Goal: Check status: Check status

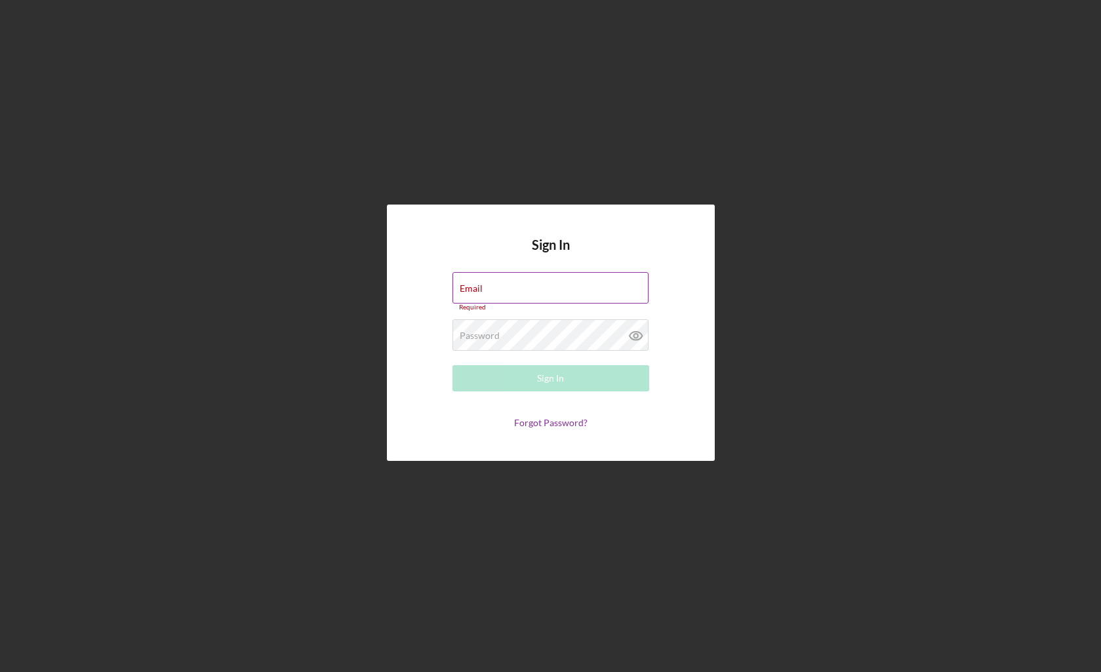
click at [510, 288] on div "Email Required" at bounding box center [551, 291] width 197 height 39
click at [510, 288] on input "Email" at bounding box center [551, 287] width 196 height 31
type input "[EMAIL_ADDRESS][DOMAIN_NAME]"
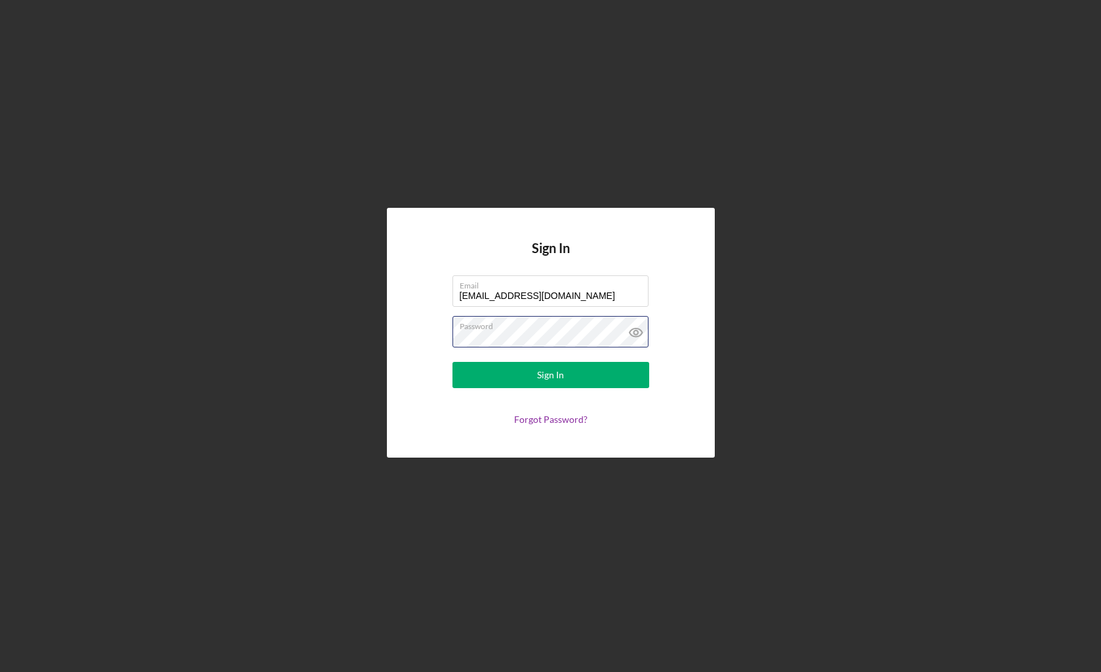
click at [453, 362] on button "Sign In" at bounding box center [551, 375] width 197 height 26
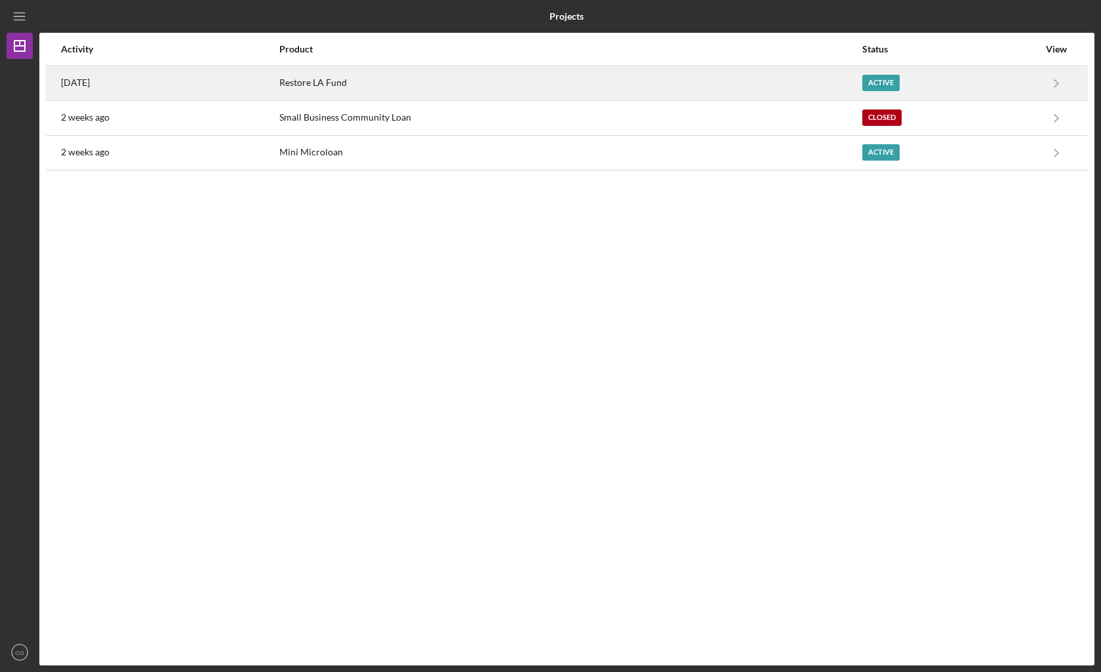
click at [416, 94] on div "Restore LA Fund" at bounding box center [570, 83] width 582 height 33
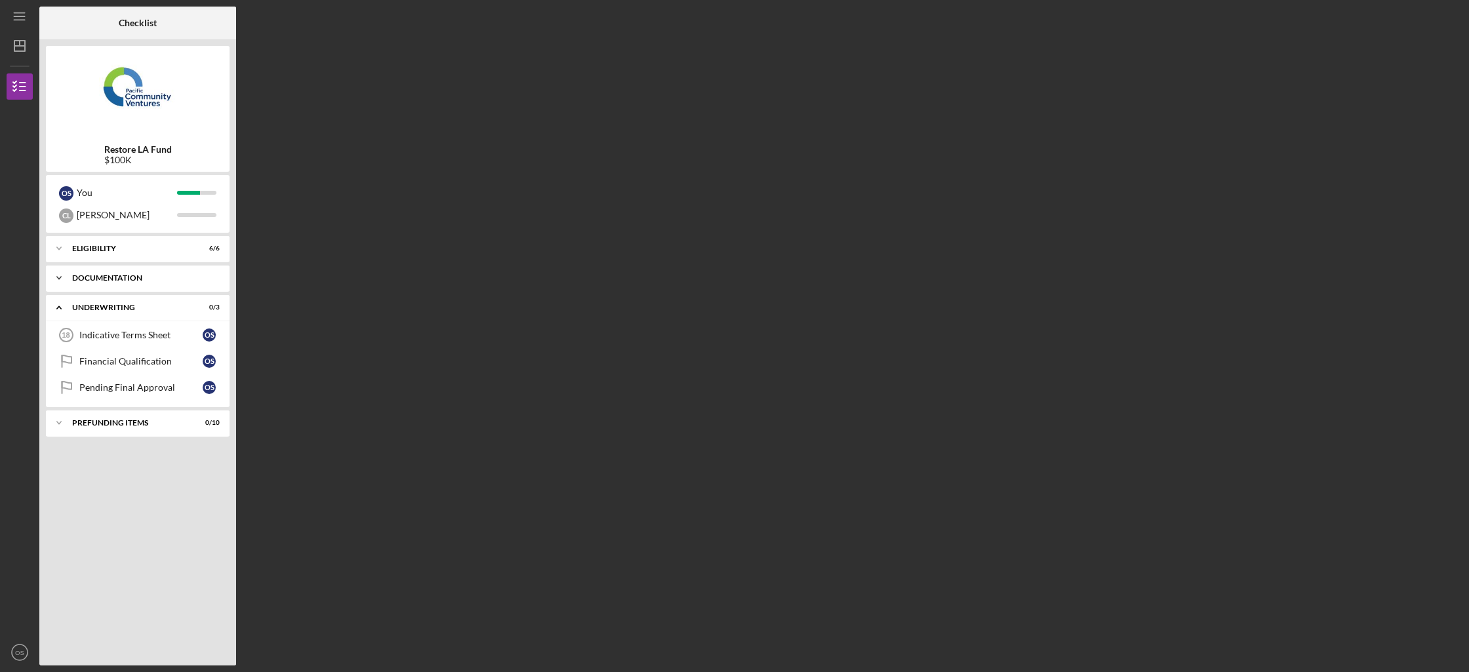
click at [161, 286] on div "Icon/Expander Documentation 12 / 12" at bounding box center [138, 278] width 184 height 26
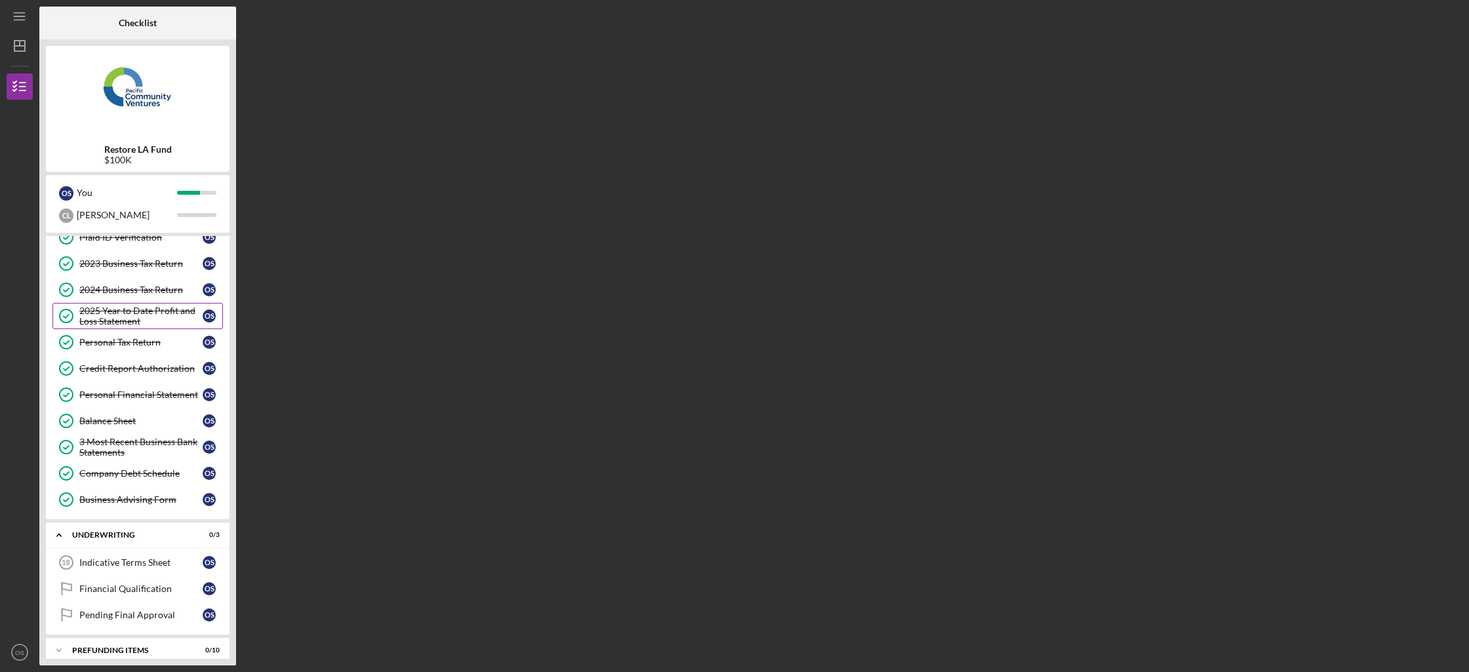
scroll to position [106, 0]
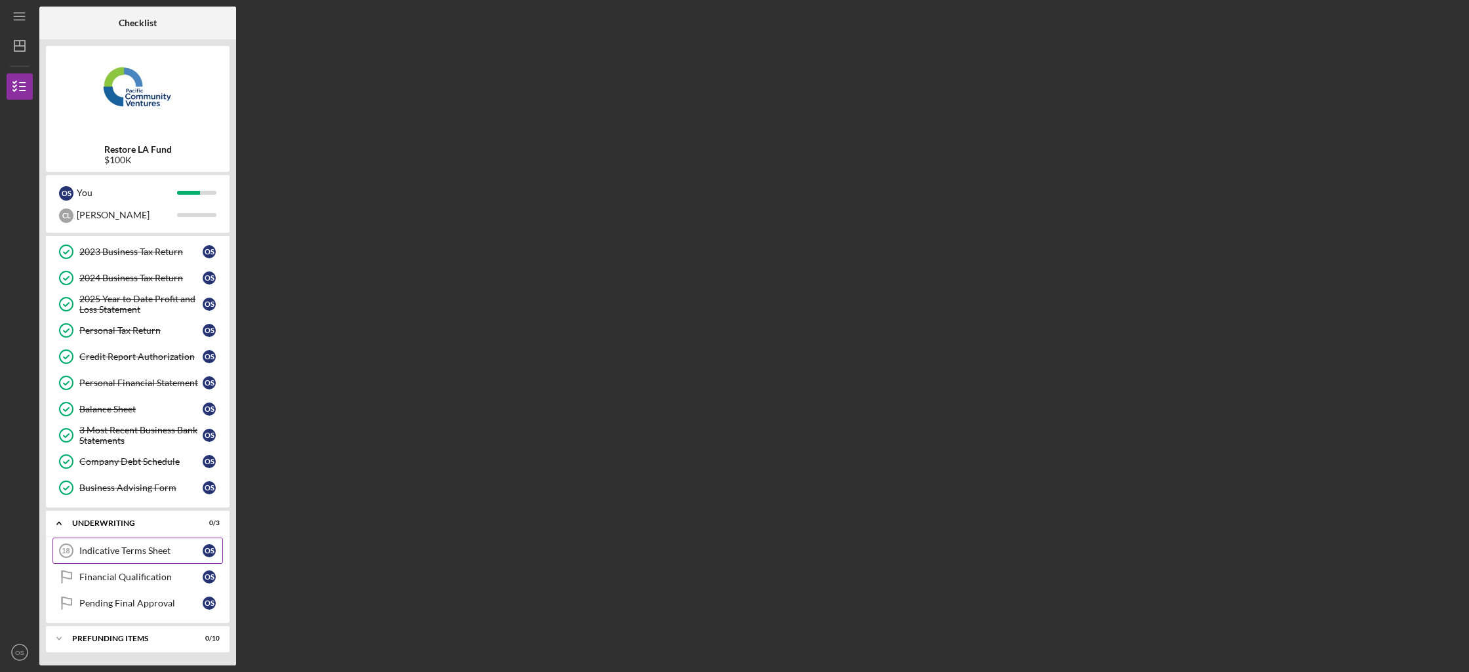
click at [182, 546] on div "Indicative Terms Sheet" at bounding box center [140, 551] width 123 height 10
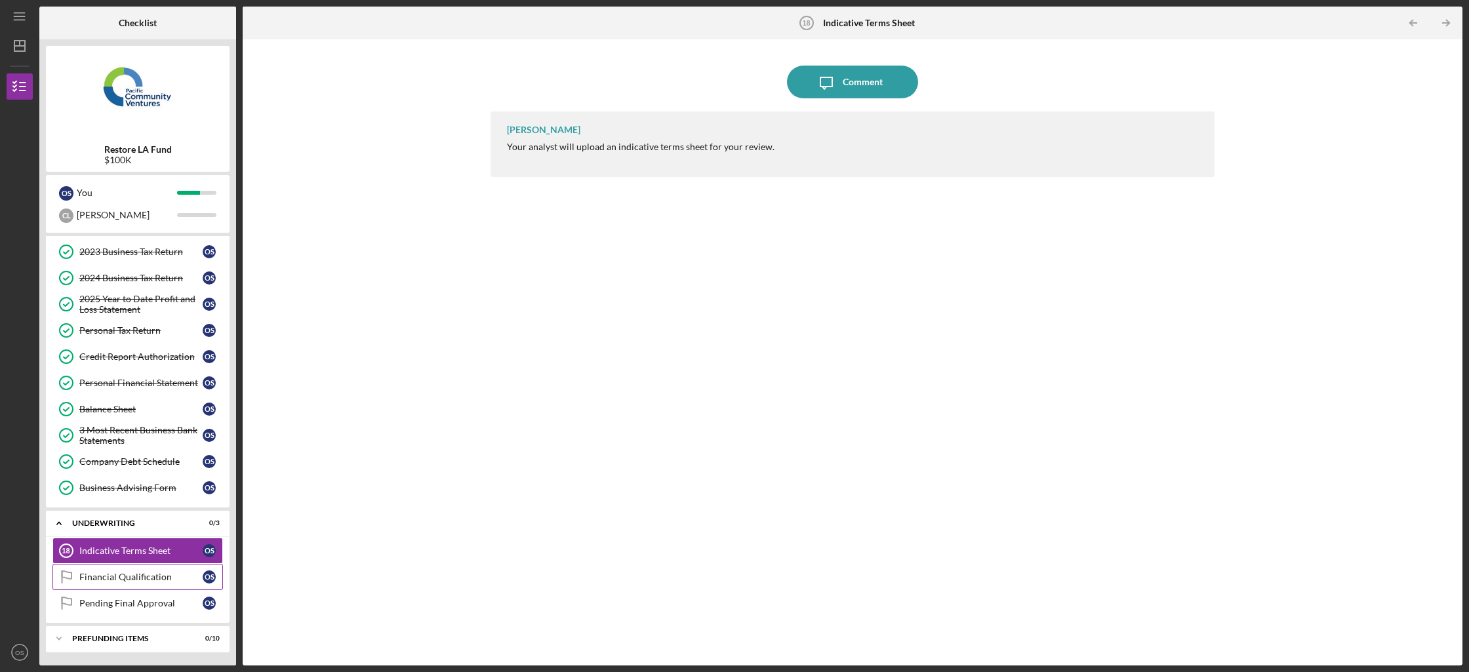
click at [200, 567] on link "Financial Qualification Financial Qualification O S" at bounding box center [137, 577] width 171 height 26
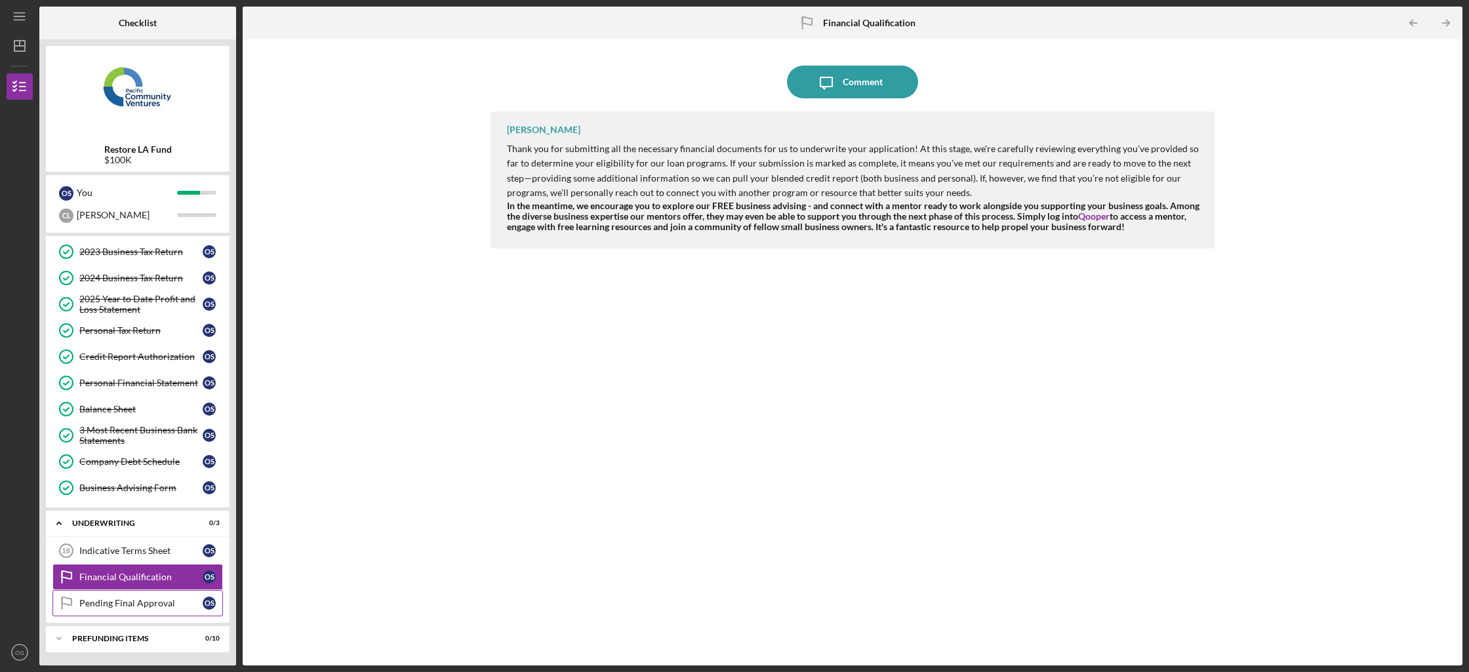
click at [176, 605] on div "Pending Final Approval" at bounding box center [140, 603] width 123 height 10
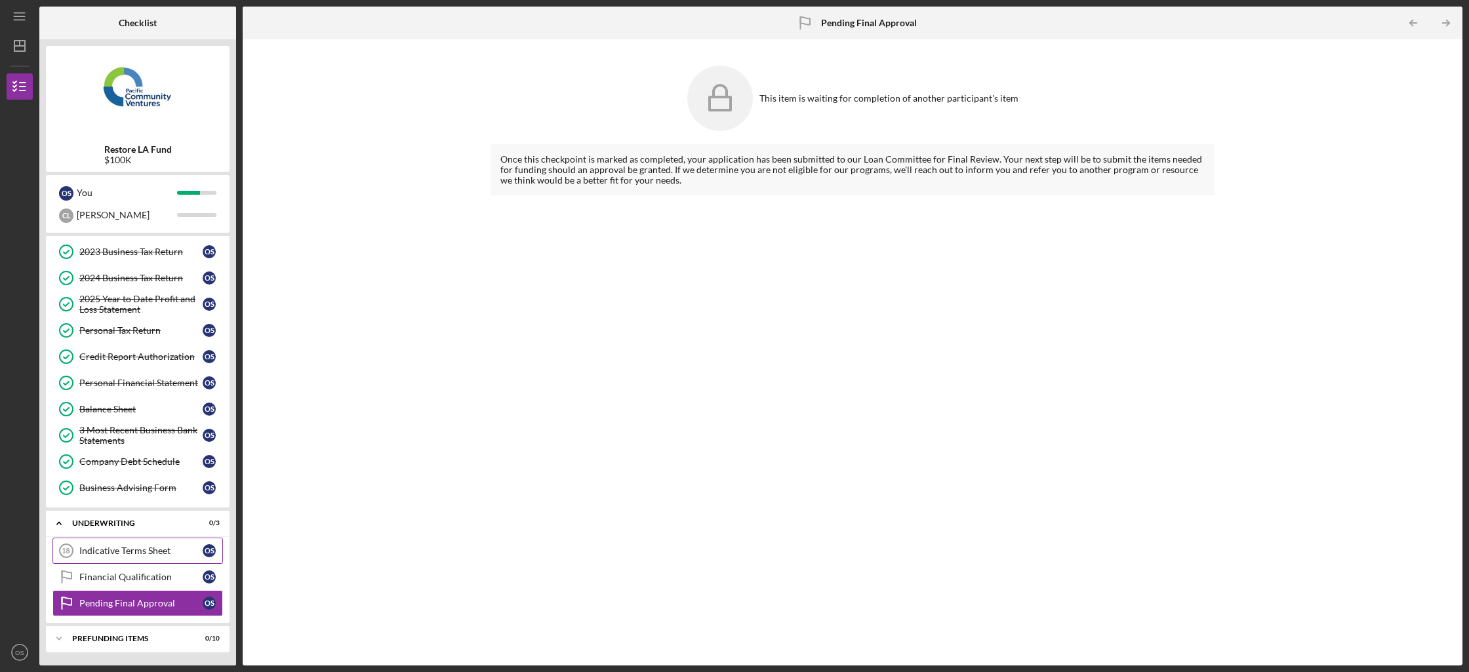
click at [184, 559] on link "Indicative Terms Sheet 18 Indicative Terms Sheet O S" at bounding box center [137, 551] width 171 height 26
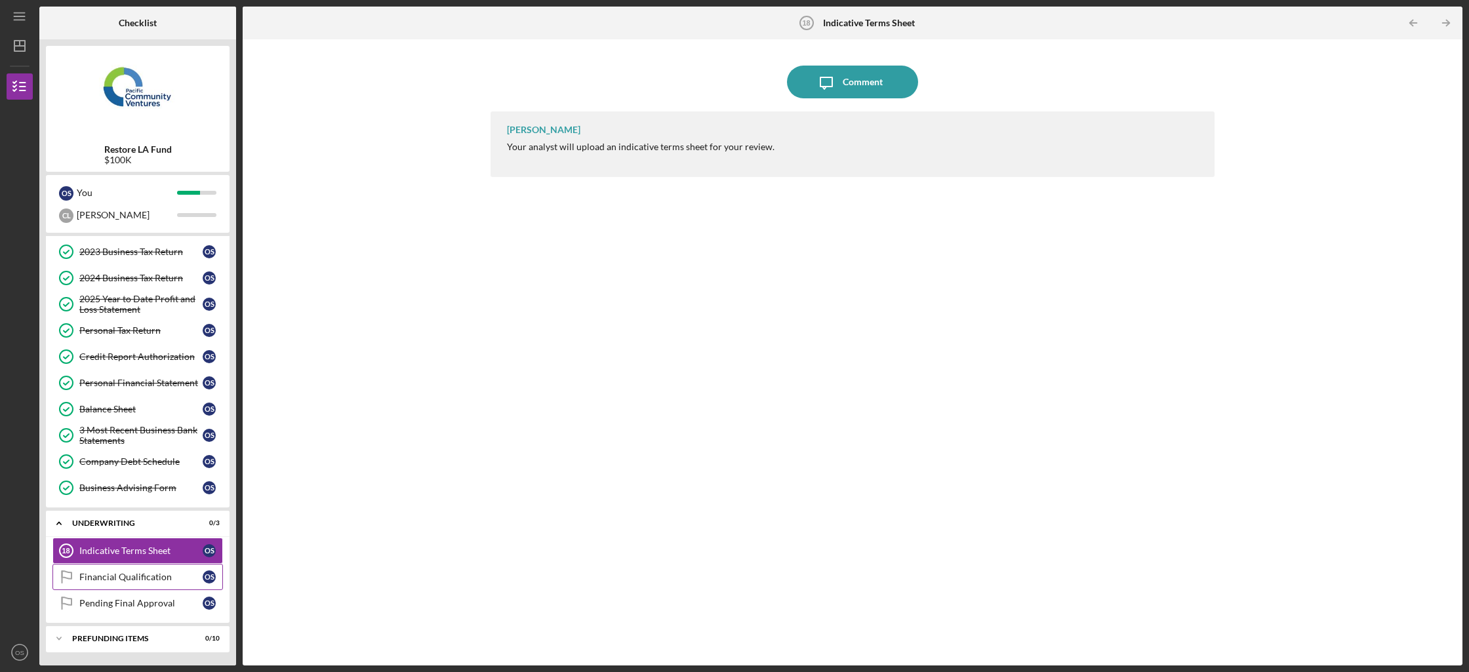
click at [184, 565] on link "Financial Qualification Financial Qualification O S" at bounding box center [137, 577] width 171 height 26
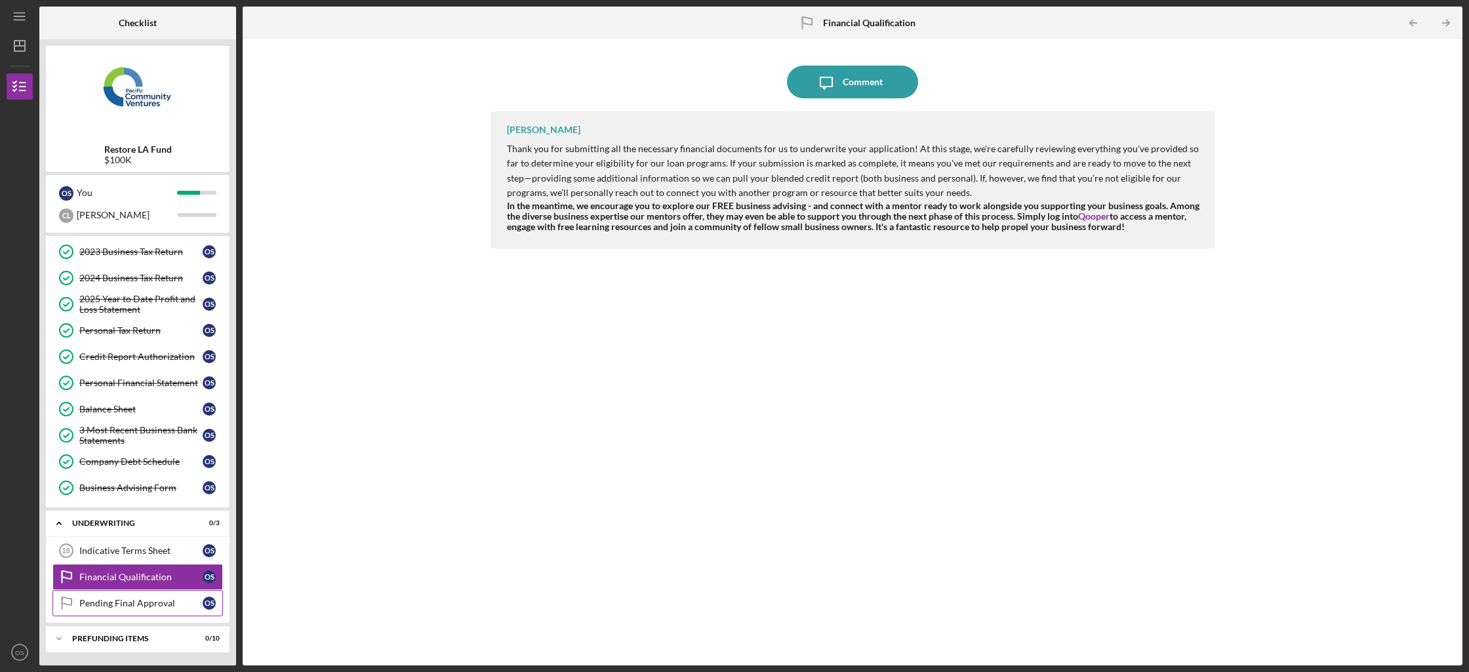
click at [183, 597] on link "Pending Final Approval Pending Final Approval O S" at bounding box center [137, 603] width 171 height 26
